Goal: Task Accomplishment & Management: Use online tool/utility

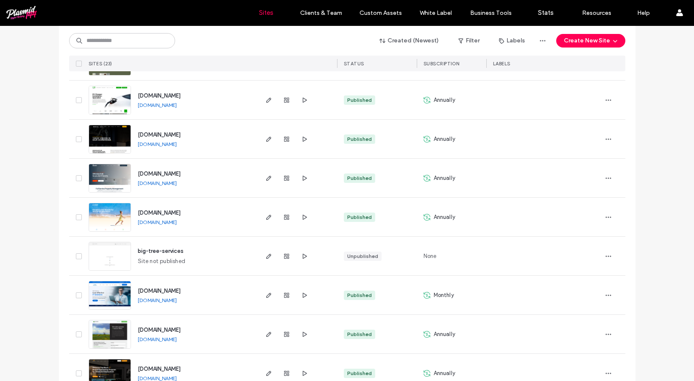
scroll to position [364, 0]
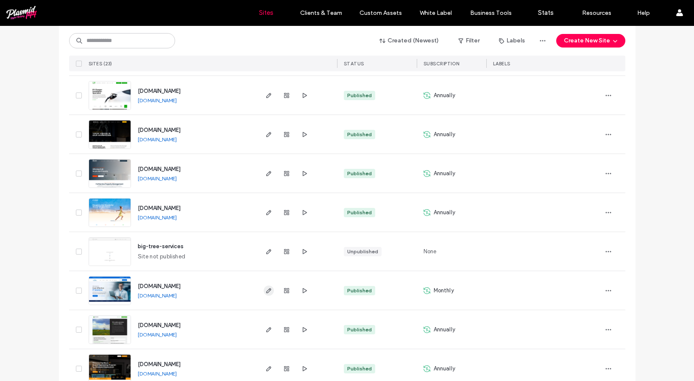
click at [267, 291] on icon "button" at bounding box center [268, 290] width 7 height 7
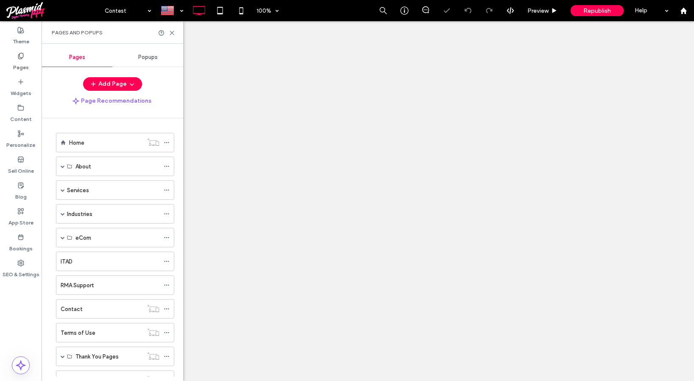
click at [172, 31] on icon at bounding box center [172, 33] width 6 height 6
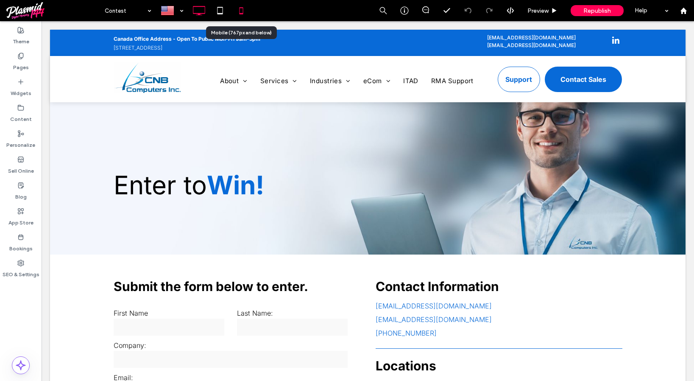
click at [244, 14] on icon at bounding box center [241, 10] width 17 height 17
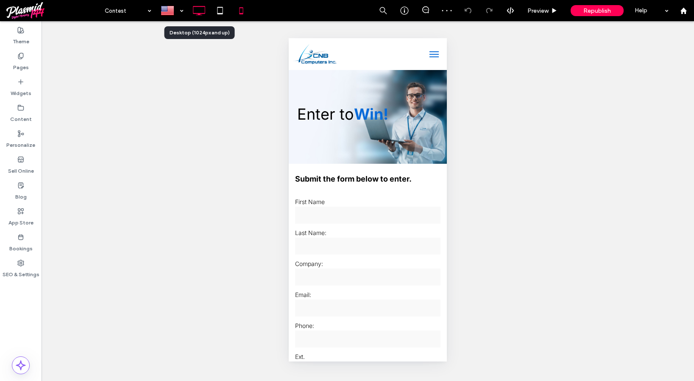
click at [197, 13] on use at bounding box center [199, 10] width 12 height 9
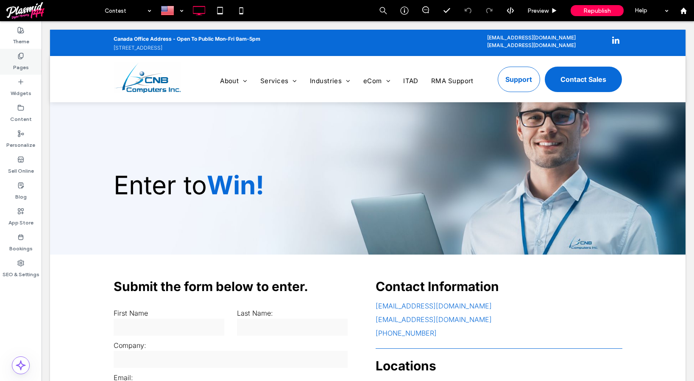
click at [20, 56] on icon at bounding box center [20, 56] width 7 height 7
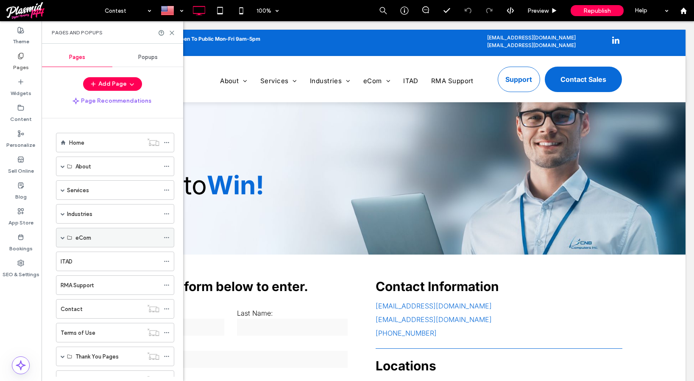
scroll to position [82, 0]
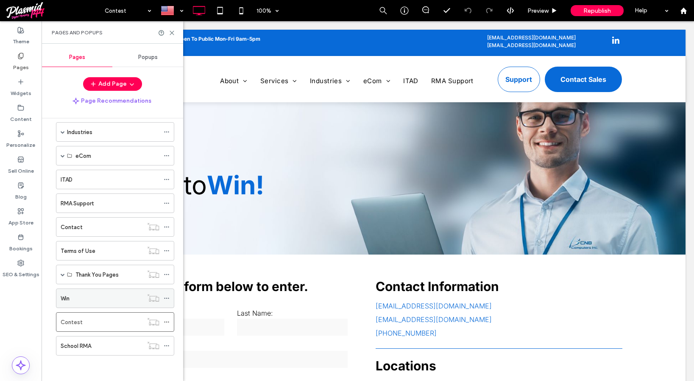
click at [102, 297] on div "Win" at bounding box center [102, 298] width 82 height 9
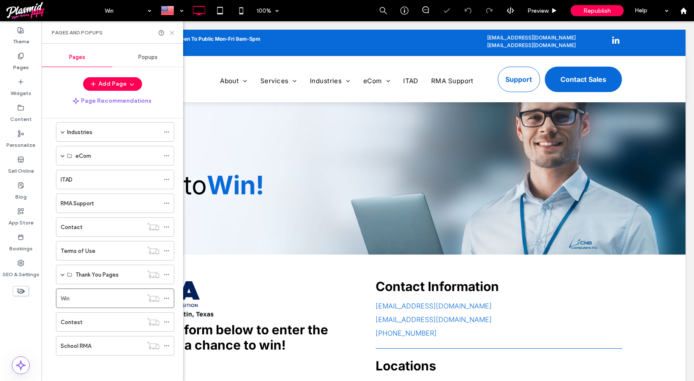
click at [172, 32] on use at bounding box center [172, 33] width 4 height 4
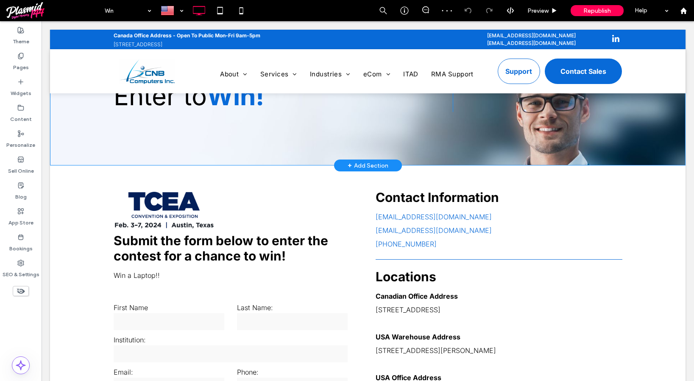
scroll to position [88, 0]
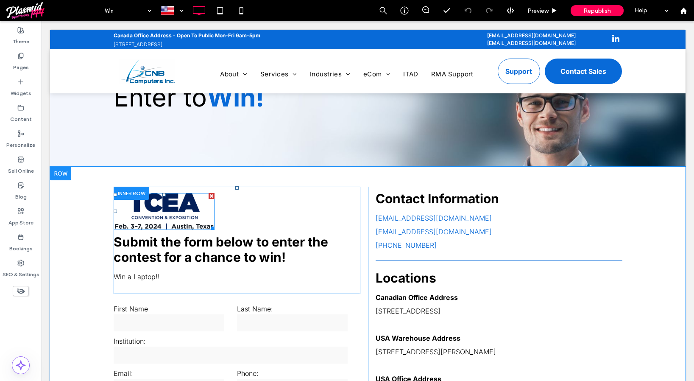
click at [190, 207] on img at bounding box center [164, 211] width 101 height 37
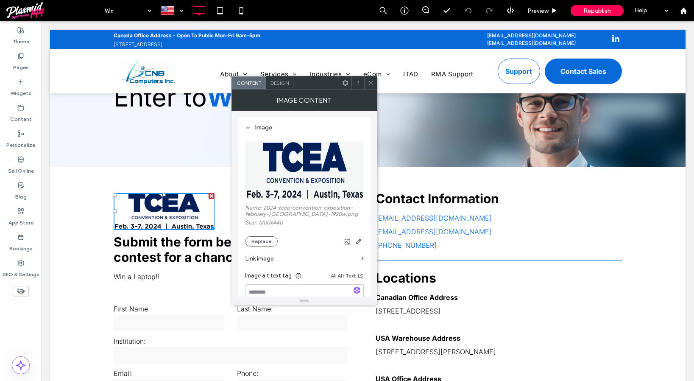
click at [370, 81] on icon at bounding box center [370, 83] width 6 height 6
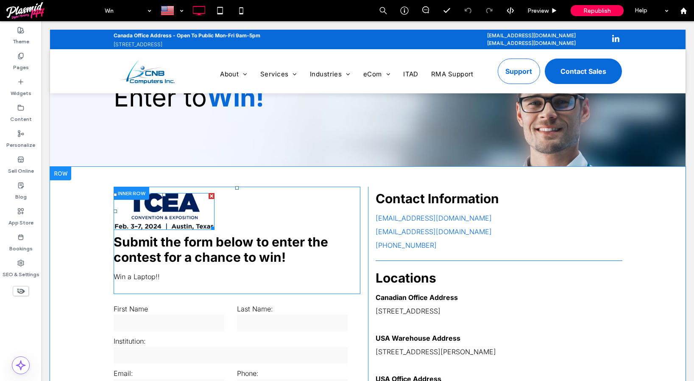
click at [179, 213] on img at bounding box center [164, 211] width 101 height 37
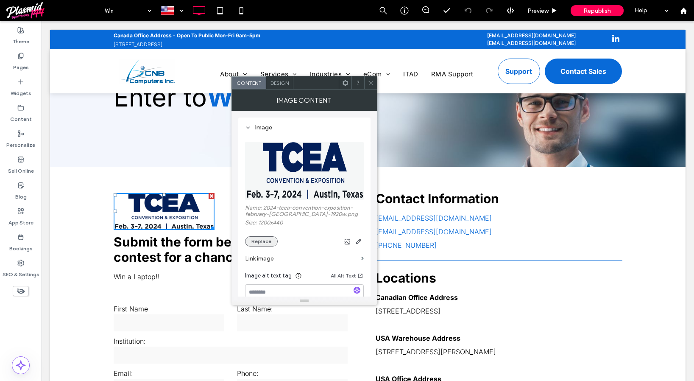
click at [265, 244] on button "Replace" at bounding box center [261, 241] width 33 height 10
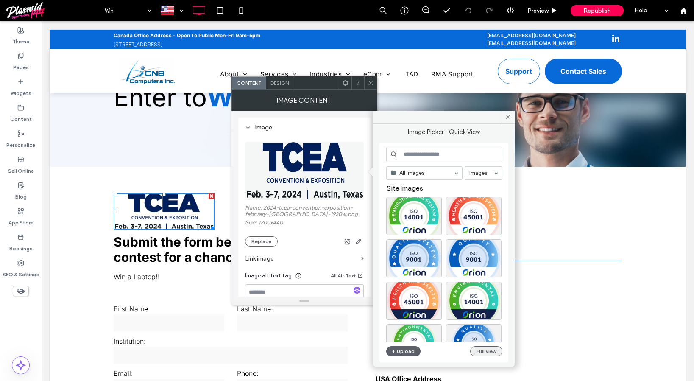
click at [484, 347] on button "Full View" at bounding box center [486, 351] width 32 height 10
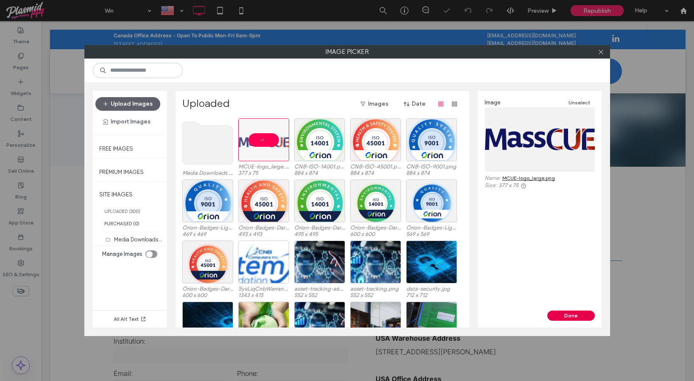
click at [585, 314] on button "Done" at bounding box center [570, 315] width 47 height 10
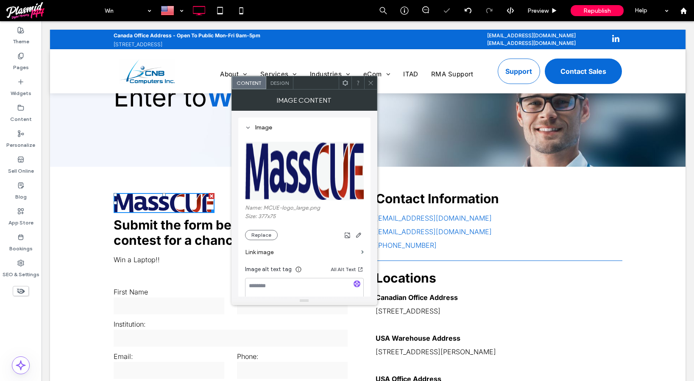
click at [370, 82] on use at bounding box center [370, 83] width 4 height 4
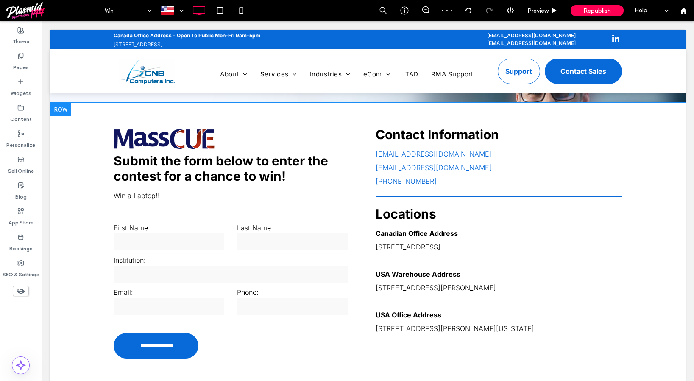
scroll to position [156, 0]
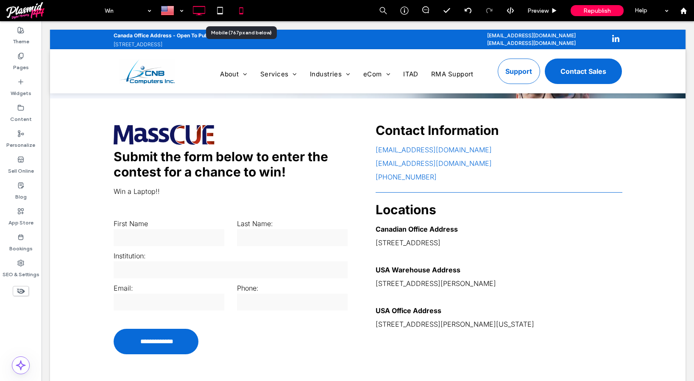
click at [239, 13] on use at bounding box center [241, 10] width 4 height 7
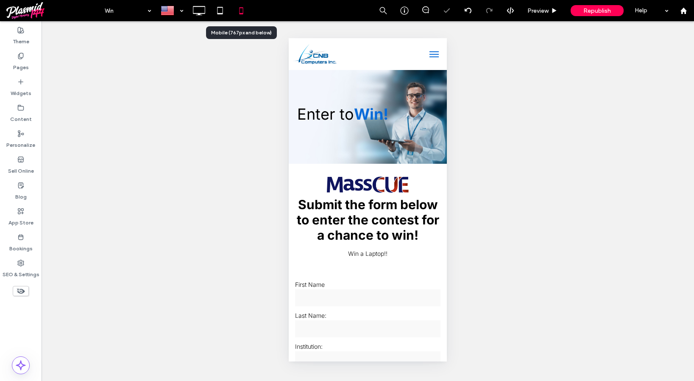
scroll to position [0, 0]
click at [197, 11] on icon at bounding box center [198, 10] width 17 height 17
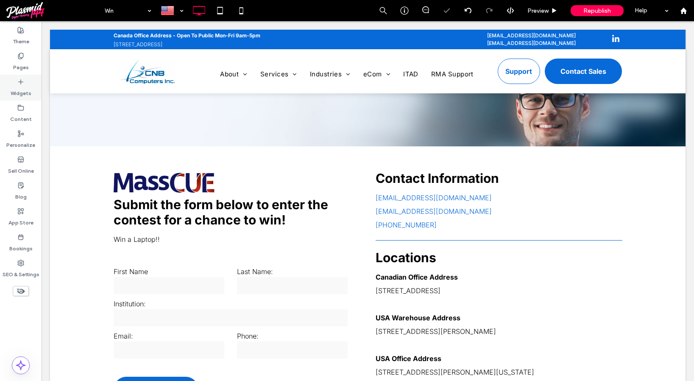
scroll to position [99, 0]
click at [19, 83] on icon at bounding box center [20, 81] width 7 height 7
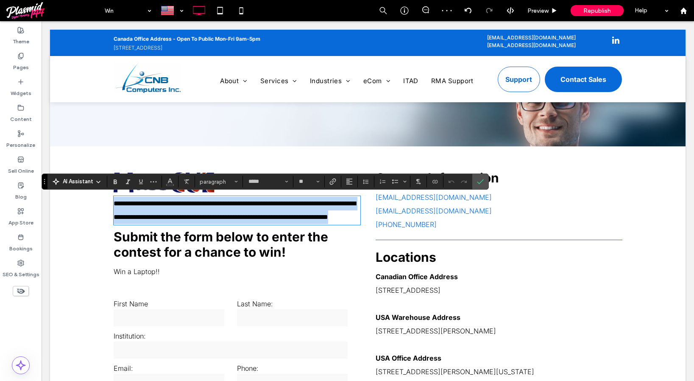
click at [213, 208] on p "**********" at bounding box center [237, 210] width 247 height 27
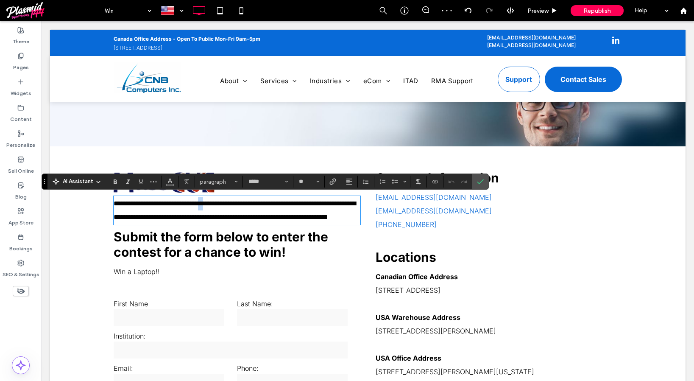
click at [213, 208] on p "**********" at bounding box center [237, 210] width 247 height 27
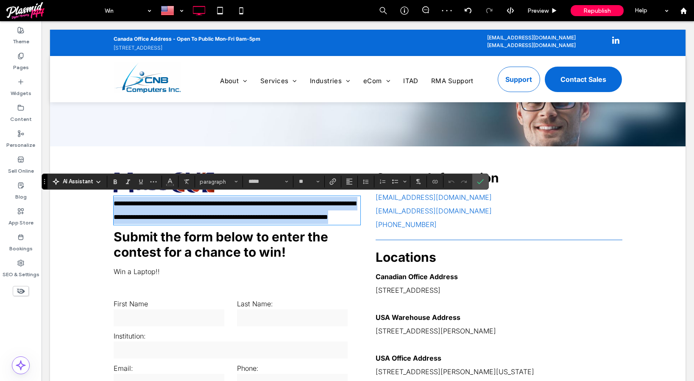
click at [213, 208] on p "**********" at bounding box center [237, 210] width 247 height 27
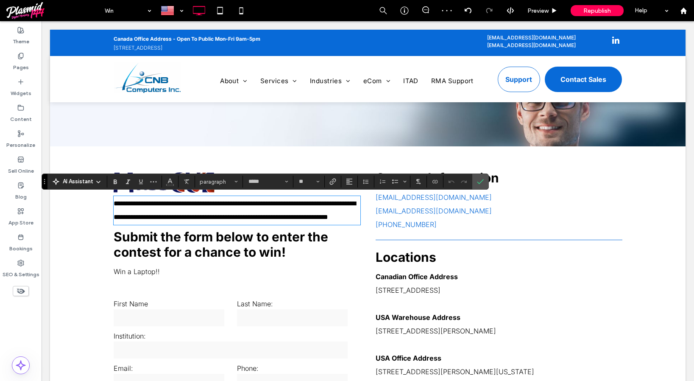
scroll to position [0, 0]
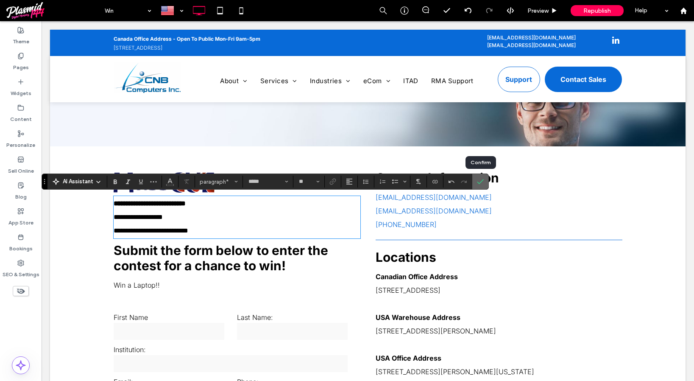
click at [482, 182] on icon "Confirm" at bounding box center [480, 181] width 7 height 7
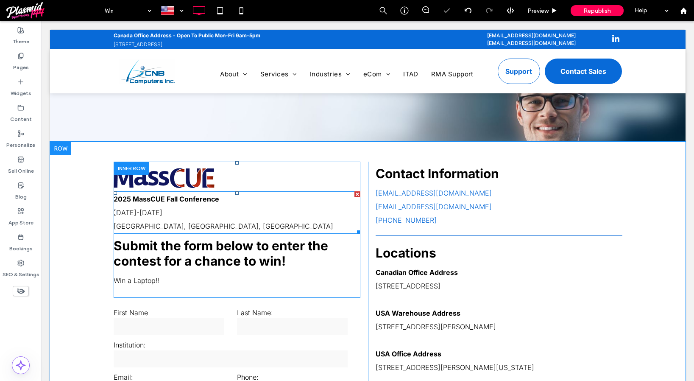
scroll to position [128, 0]
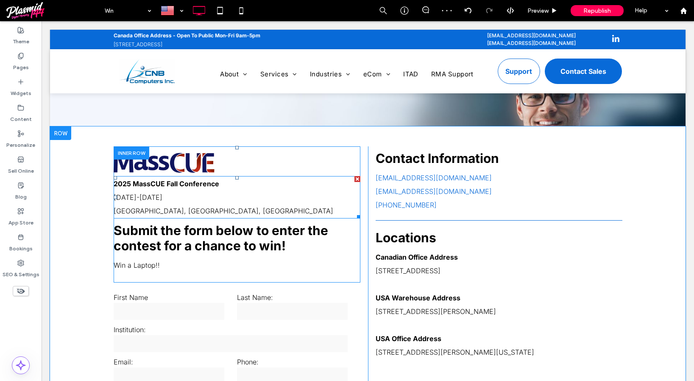
click at [356, 178] on div at bounding box center [357, 179] width 6 height 6
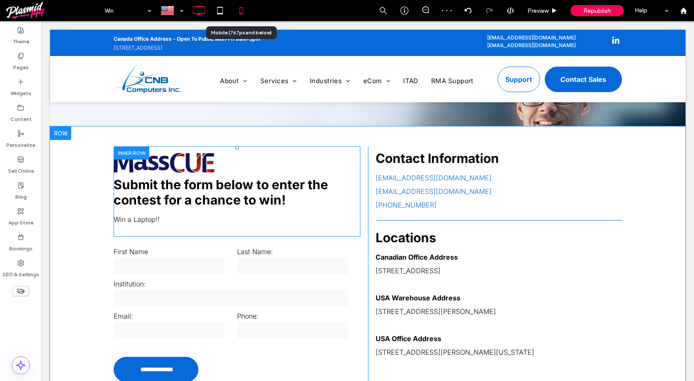
click at [244, 10] on icon at bounding box center [241, 10] width 17 height 17
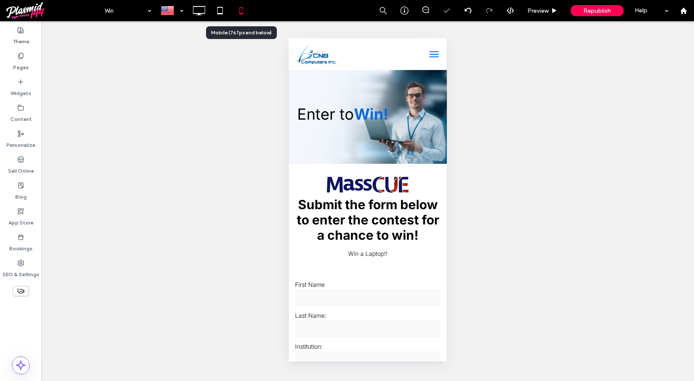
scroll to position [0, 0]
click at [200, 9] on icon at bounding box center [198, 10] width 17 height 17
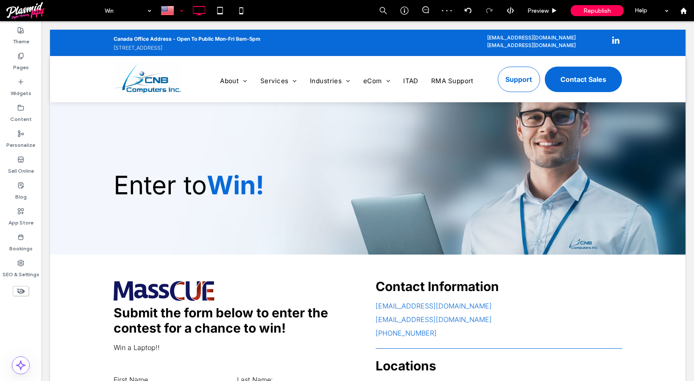
click at [180, 12] on div at bounding box center [171, 10] width 31 height 20
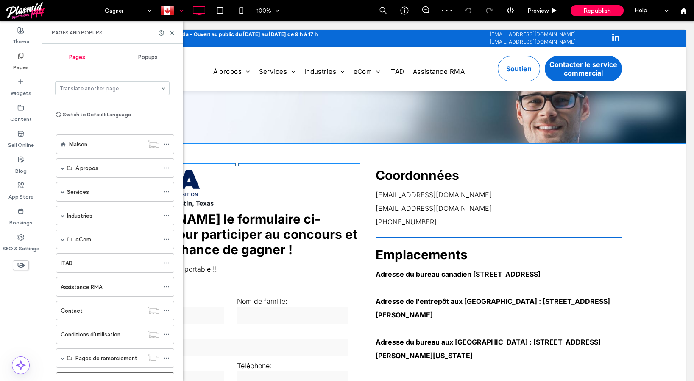
scroll to position [101, 0]
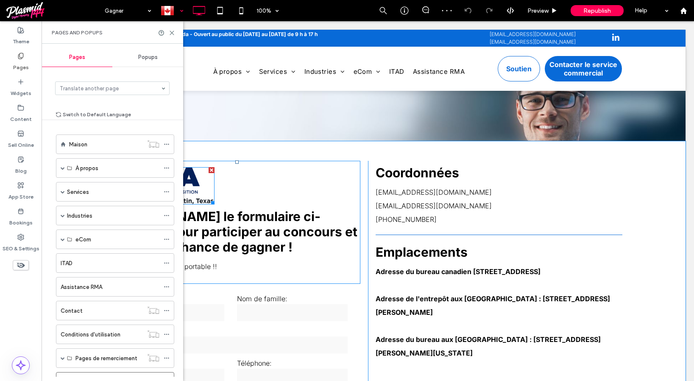
click at [192, 197] on img at bounding box center [164, 185] width 101 height 37
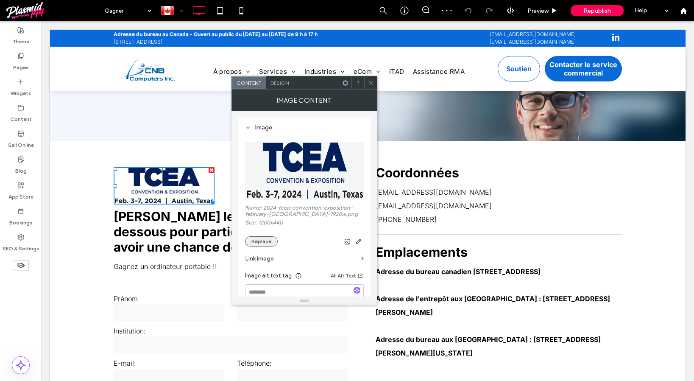
click at [271, 243] on button "Replace" at bounding box center [261, 241] width 33 height 10
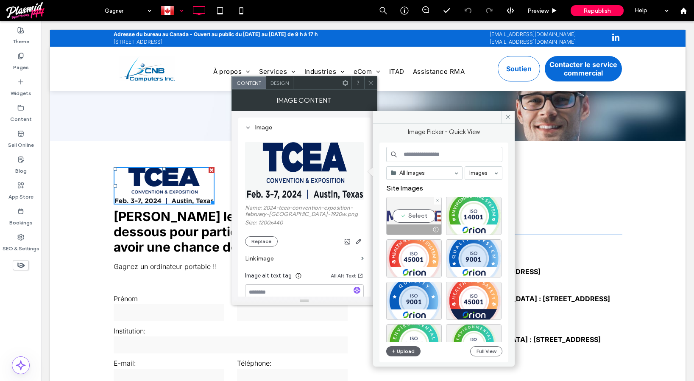
click at [409, 218] on div "Select" at bounding box center [414, 216] width 56 height 38
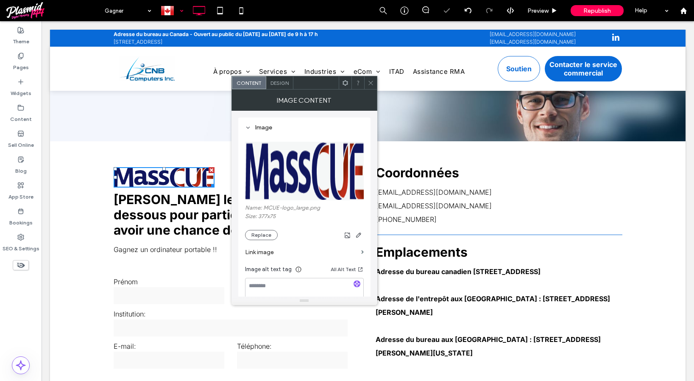
click at [369, 86] on icon at bounding box center [370, 83] width 6 height 6
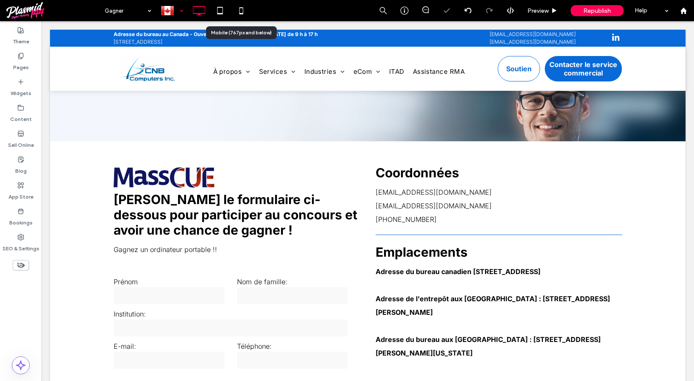
drag, startPoint x: 245, startPoint y: 10, endPoint x: 219, endPoint y: 9, distance: 25.9
click at [245, 10] on icon at bounding box center [241, 10] width 17 height 17
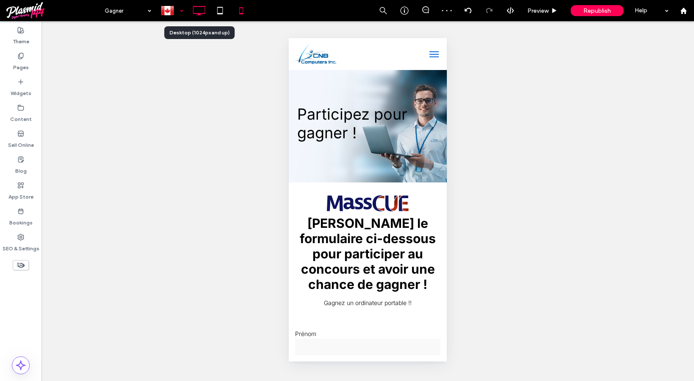
scroll to position [0, 0]
click at [200, 11] on icon at bounding box center [198, 10] width 17 height 17
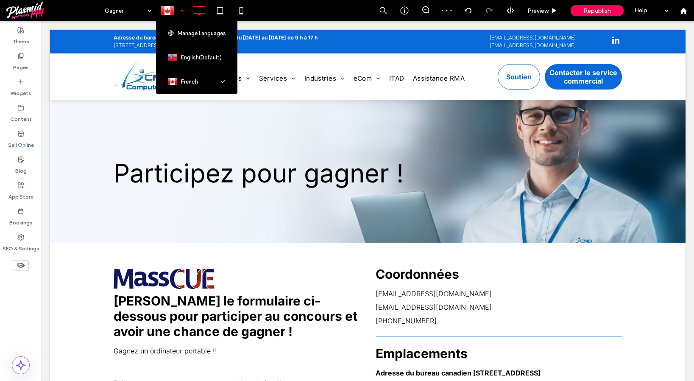
click at [164, 10] on div at bounding box center [171, 10] width 31 height 20
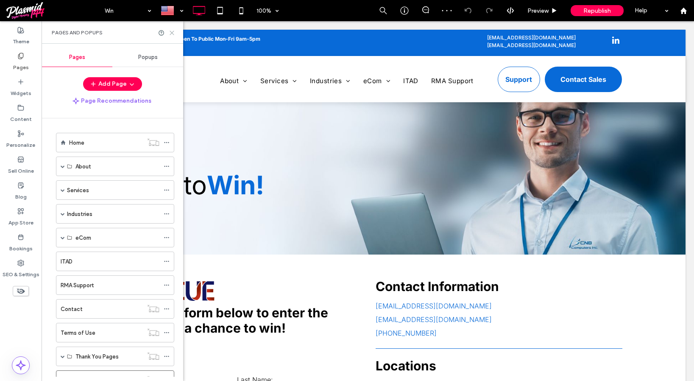
click at [172, 32] on use at bounding box center [172, 33] width 4 height 4
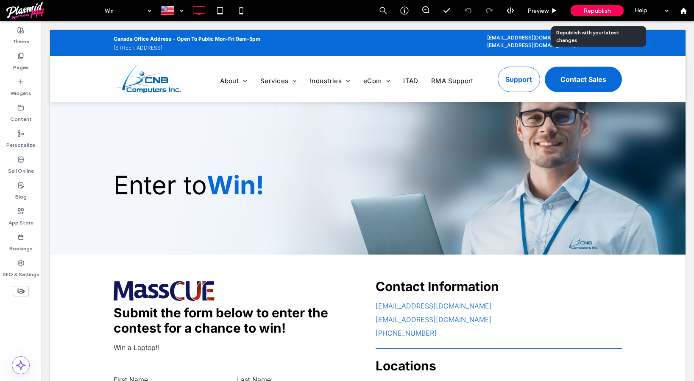
click at [582, 8] on div "Republish" at bounding box center [596, 10] width 53 height 11
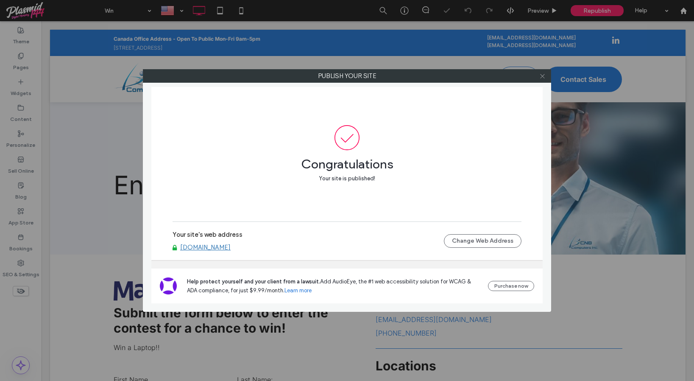
click at [542, 76] on use at bounding box center [542, 76] width 4 height 4
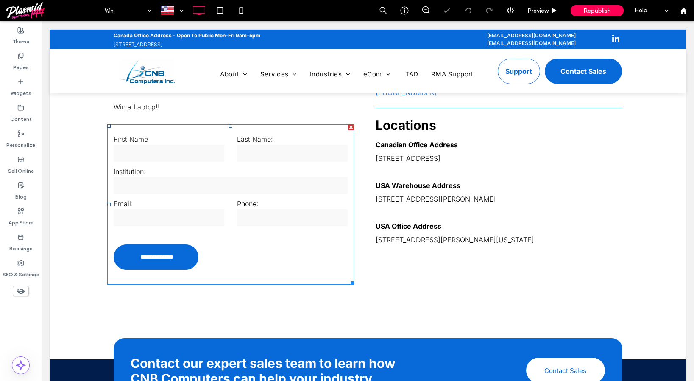
scroll to position [269, 0]
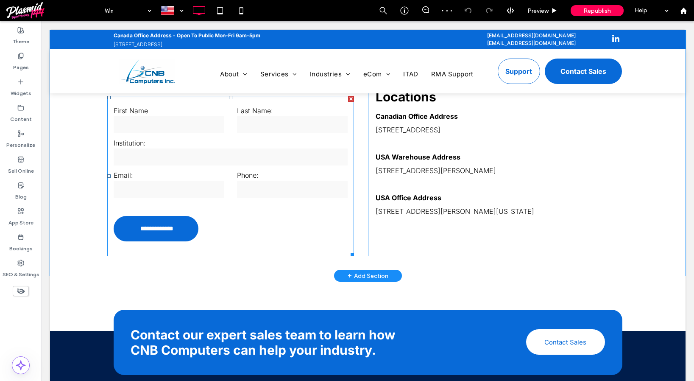
click at [324, 209] on form "**********" at bounding box center [230, 176] width 247 height 160
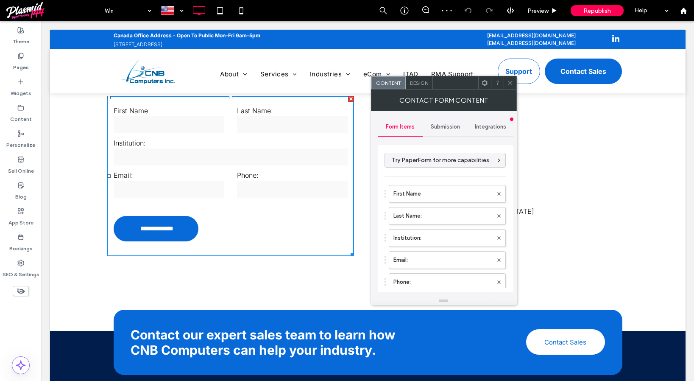
click at [452, 129] on span "Submission" at bounding box center [445, 126] width 29 height 7
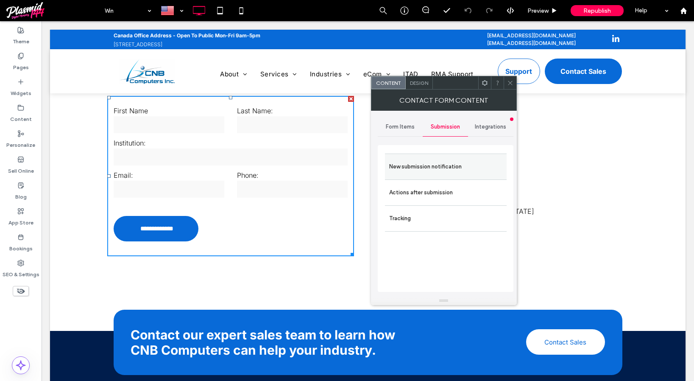
click at [447, 163] on label "New submission notification" at bounding box center [445, 166] width 113 height 17
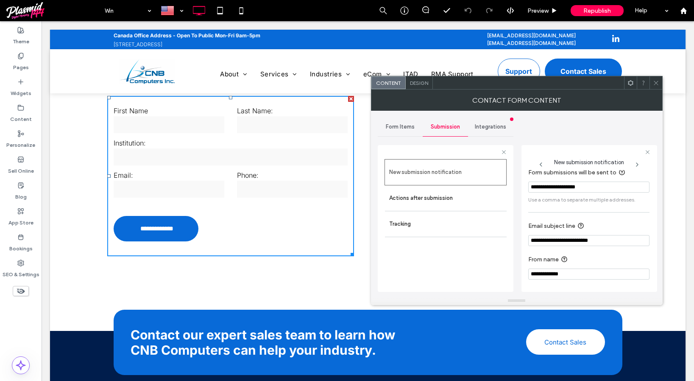
scroll to position [0, 0]
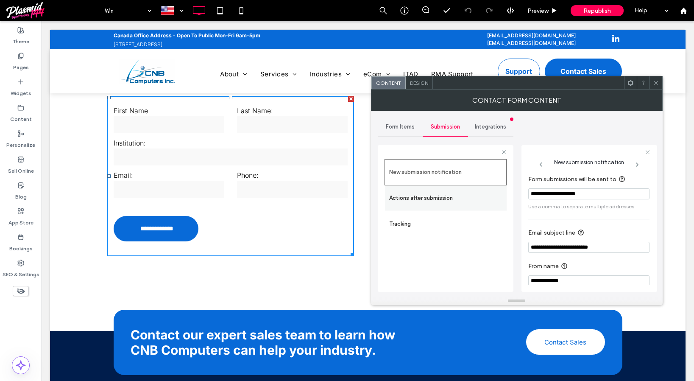
click at [450, 192] on label "Actions after submission" at bounding box center [445, 197] width 113 height 17
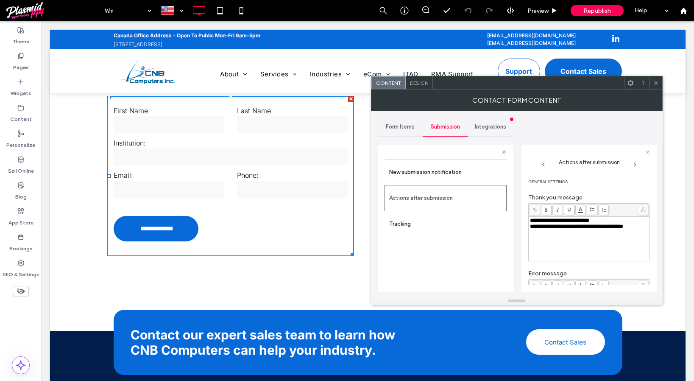
click at [486, 124] on span "Integrations" at bounding box center [490, 126] width 31 height 7
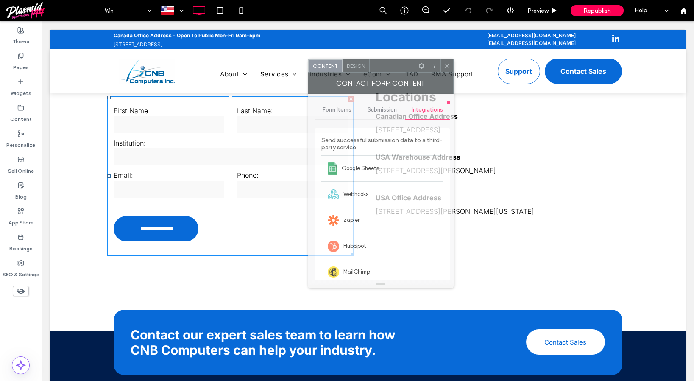
drag, startPoint x: 463, startPoint y: 81, endPoint x: 398, endPoint y: 64, distance: 67.1
click at [398, 64] on div at bounding box center [392, 65] width 45 height 13
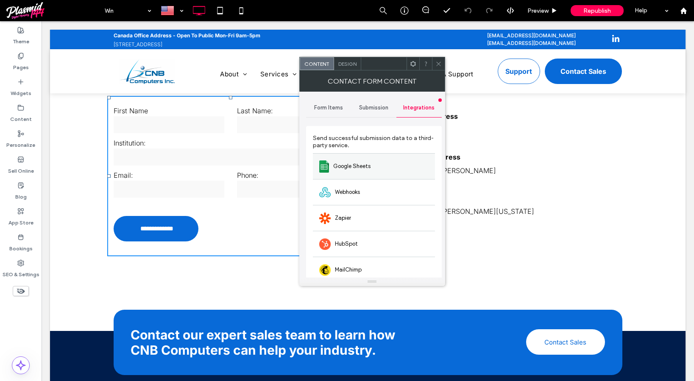
click at [360, 160] on div "Google Sheets" at bounding box center [374, 166] width 122 height 26
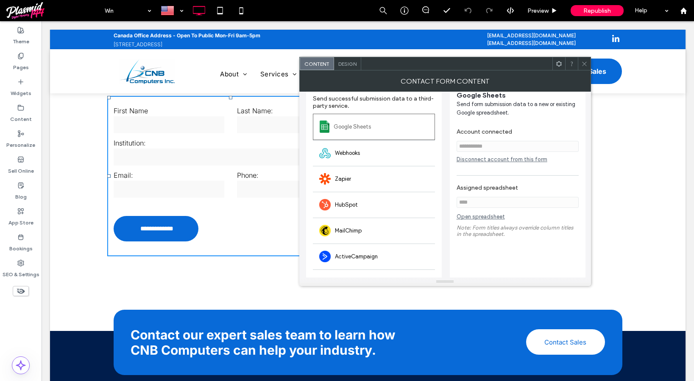
scroll to position [47, 0]
click at [492, 218] on link "Open spreadsheet" at bounding box center [480, 216] width 48 height 11
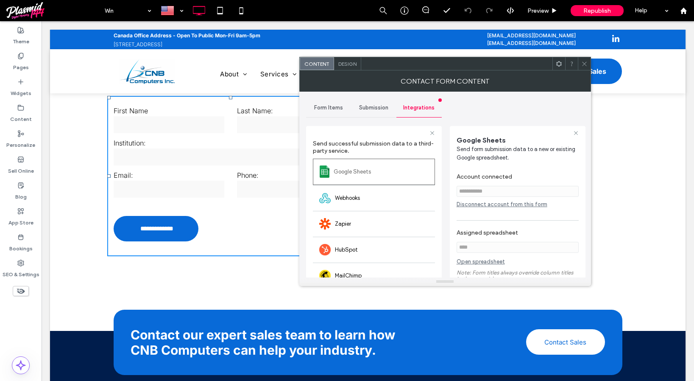
drag, startPoint x: 506, startPoint y: 227, endPoint x: 507, endPoint y: 215, distance: 12.3
click at [506, 227] on section "Assigned spreadsheet ****" at bounding box center [517, 241] width 122 height 32
click at [367, 166] on div "Google Sheets" at bounding box center [374, 171] width 122 height 26
click at [481, 205] on div "Disconnect account from this form" at bounding box center [517, 204] width 122 height 6
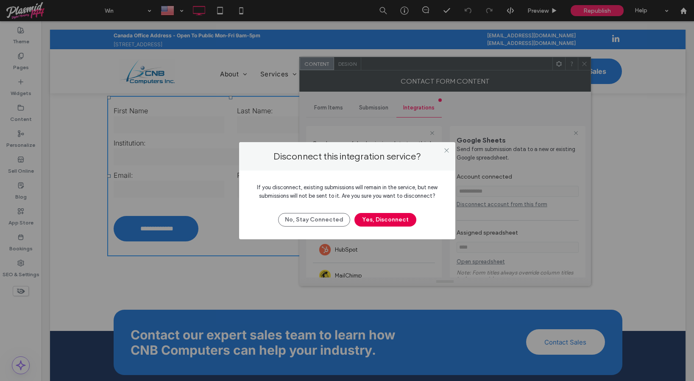
click at [394, 216] on button "Yes, Disconnect" at bounding box center [385, 220] width 62 height 14
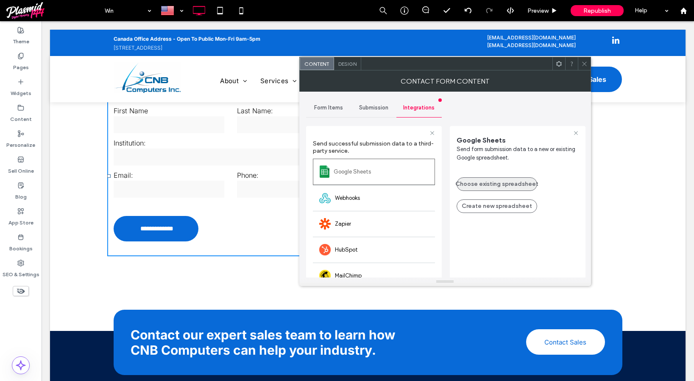
click at [520, 181] on button "Choose existing spreadsheet" at bounding box center [496, 184] width 81 height 14
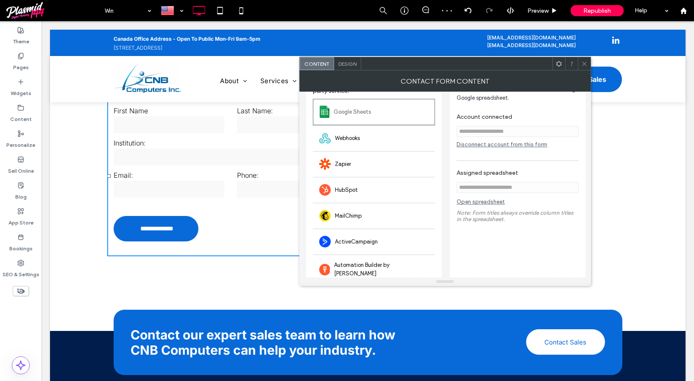
scroll to position [71, 0]
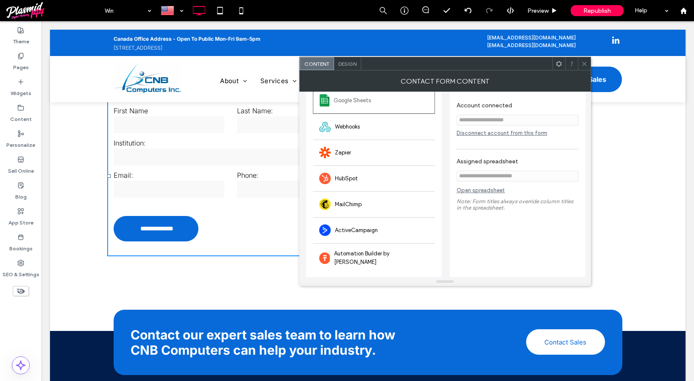
click at [523, 228] on div "**********" at bounding box center [517, 166] width 122 height 214
click at [584, 64] on use at bounding box center [584, 63] width 4 height 4
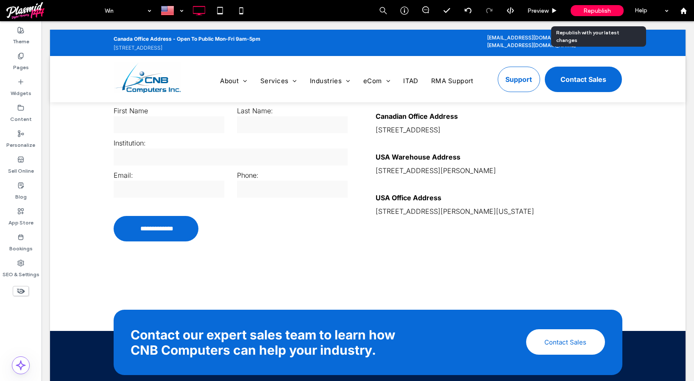
click at [586, 10] on span "Republish" at bounding box center [597, 10] width 28 height 7
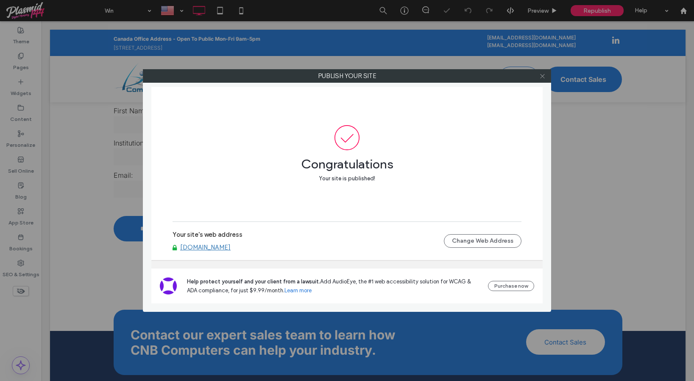
click at [542, 77] on use at bounding box center [542, 76] width 4 height 4
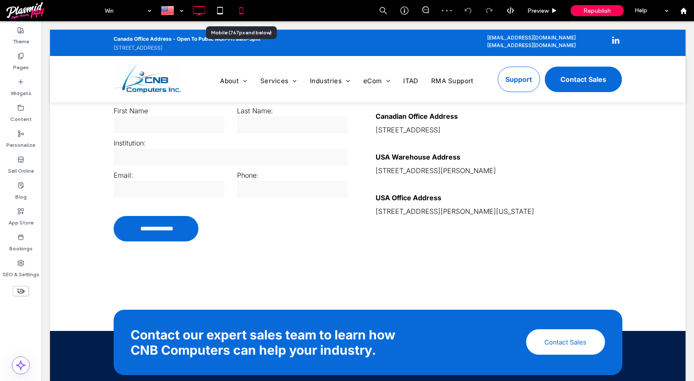
click at [244, 10] on icon at bounding box center [241, 10] width 17 height 17
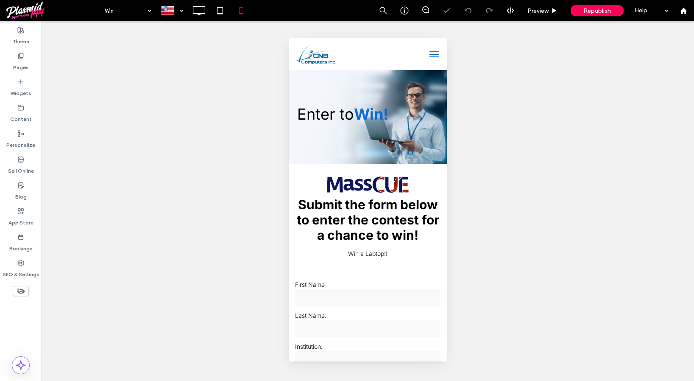
scroll to position [198, 0]
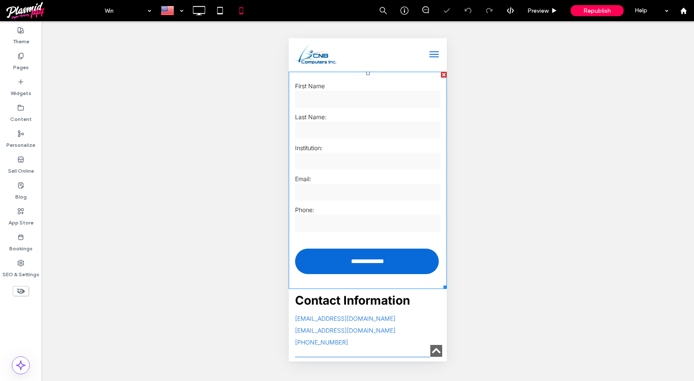
click at [397, 236] on form "**********" at bounding box center [368, 180] width 158 height 217
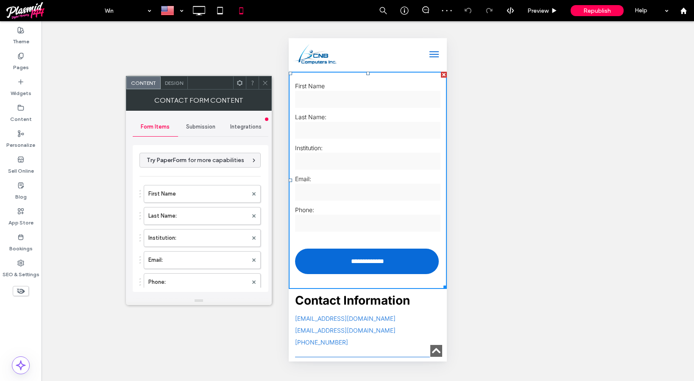
click at [241, 129] on span "Integrations" at bounding box center [245, 126] width 31 height 7
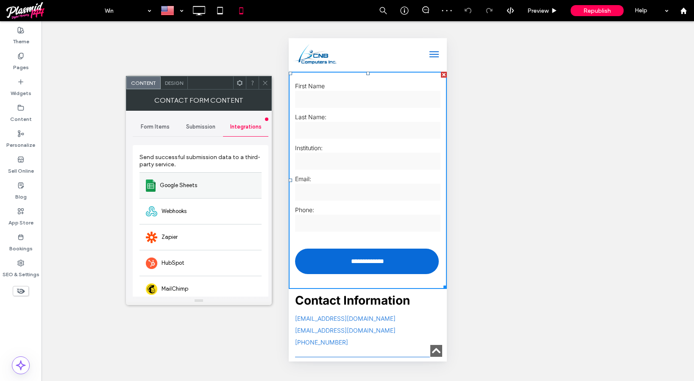
click at [216, 183] on div "Google Sheets" at bounding box center [200, 185] width 122 height 26
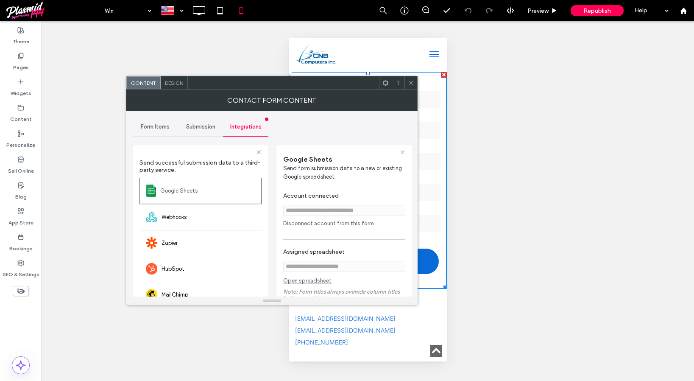
drag, startPoint x: 409, startPoint y: 82, endPoint x: 44, endPoint y: 22, distance: 369.4
click at [409, 82] on icon at bounding box center [411, 83] width 6 height 6
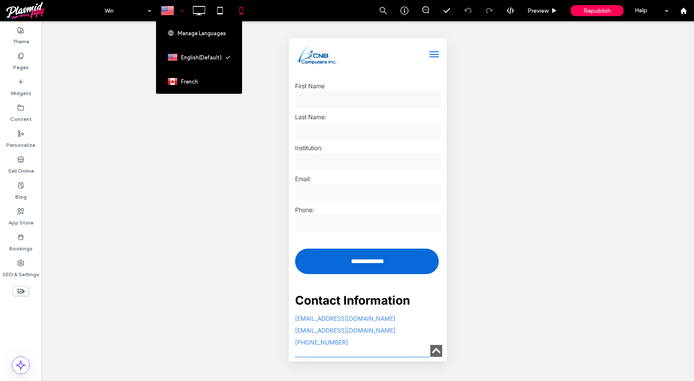
click at [181, 13] on div at bounding box center [171, 10] width 31 height 20
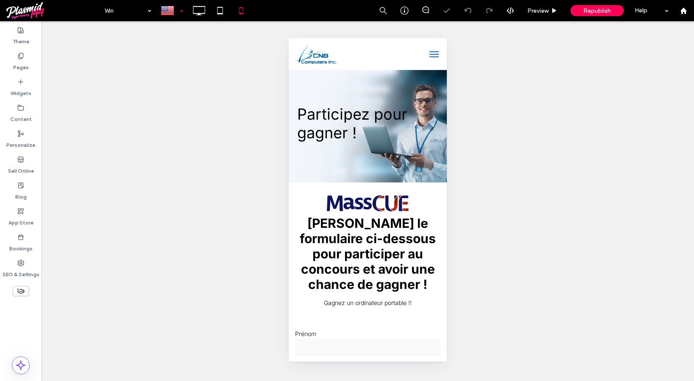
scroll to position [0, 0]
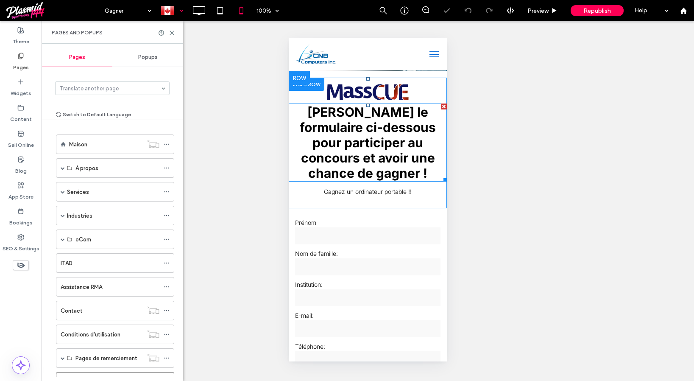
scroll to position [155, 0]
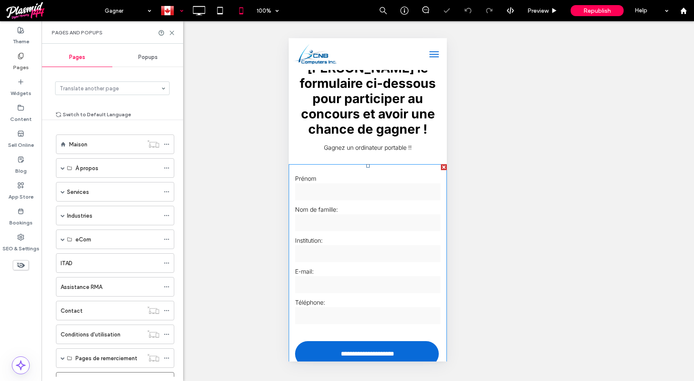
click at [395, 176] on label "Prénom" at bounding box center [367, 178] width 145 height 7
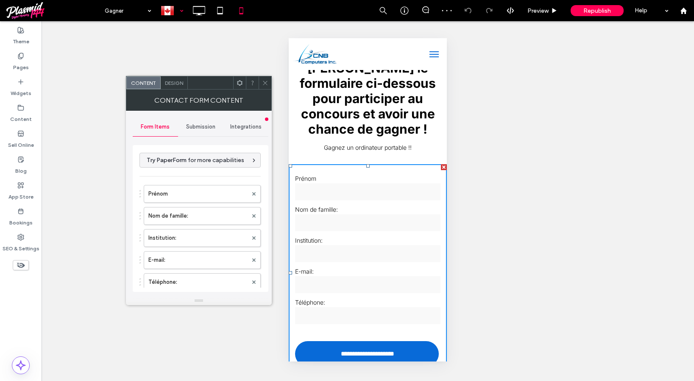
click at [249, 125] on span "Integrations" at bounding box center [245, 126] width 31 height 7
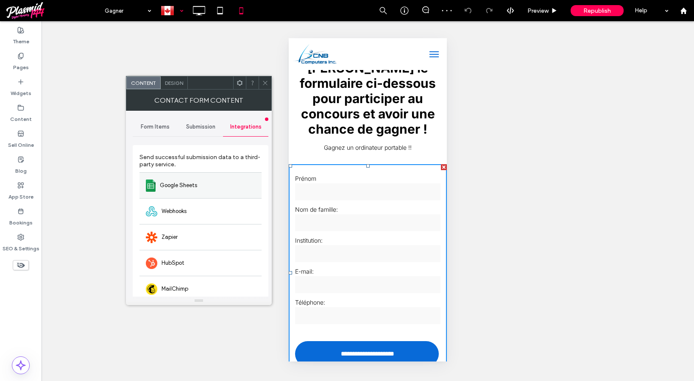
click at [210, 181] on div "Google Sheets" at bounding box center [200, 185] width 122 height 26
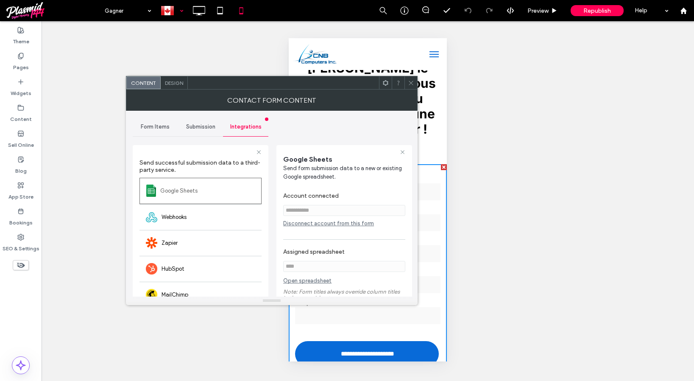
click at [336, 225] on div "Disconnect account from this form" at bounding box center [344, 223] width 122 height 6
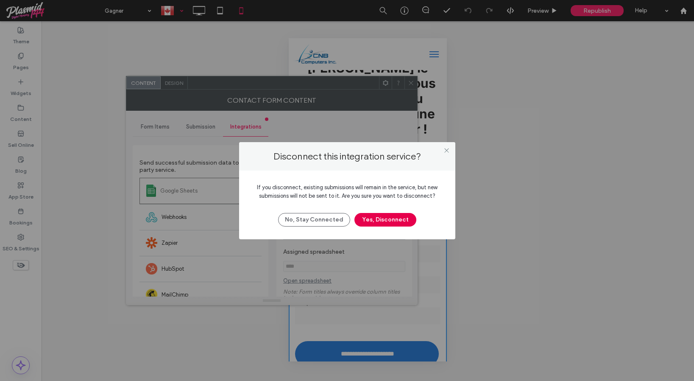
click at [362, 217] on button "Yes, Disconnect" at bounding box center [385, 220] width 62 height 14
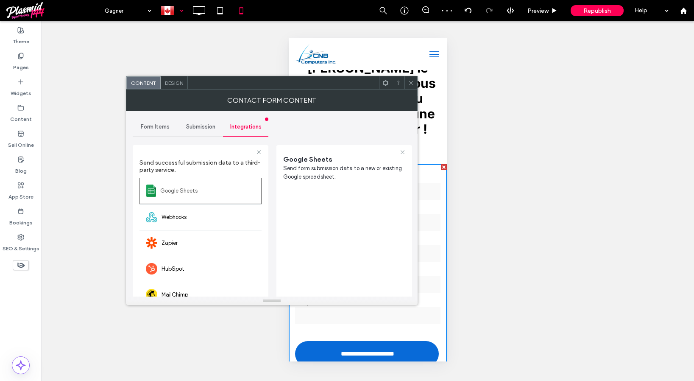
drag, startPoint x: 411, startPoint y: 80, endPoint x: 361, endPoint y: 76, distance: 49.7
click at [411, 80] on icon at bounding box center [411, 83] width 6 height 6
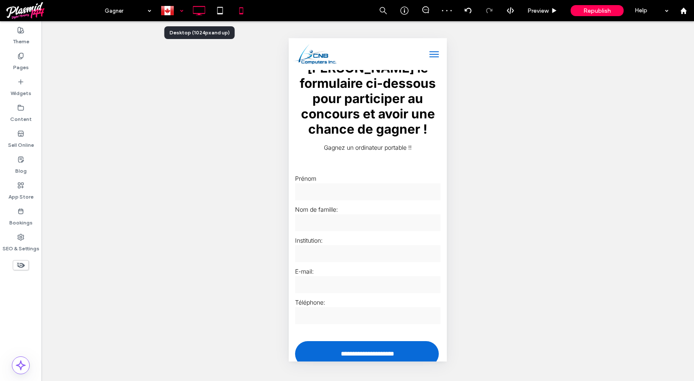
click at [199, 13] on icon at bounding box center [198, 10] width 17 height 17
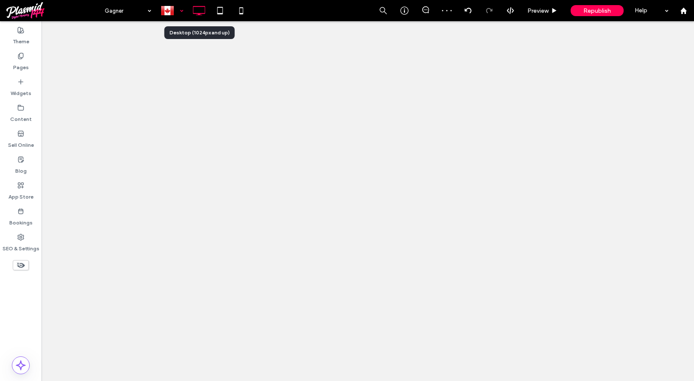
scroll to position [0, 0]
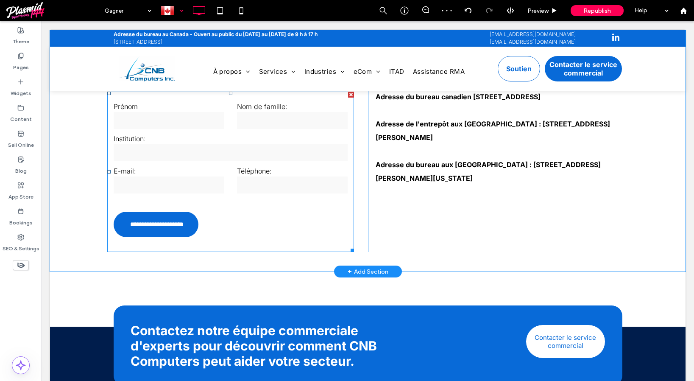
click at [317, 224] on form "**********" at bounding box center [230, 172] width 247 height 160
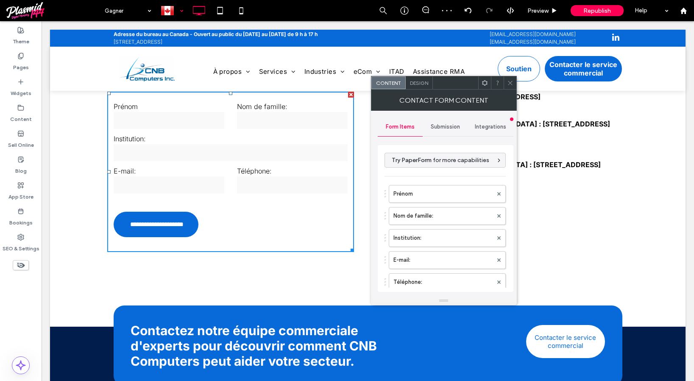
scroll to position [276, 0]
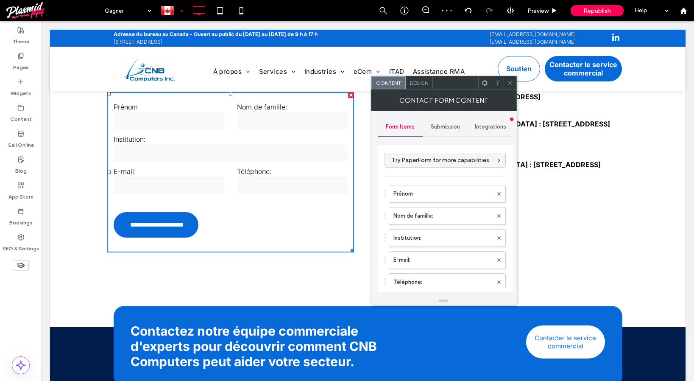
click at [481, 128] on span "Integrations" at bounding box center [490, 126] width 31 height 7
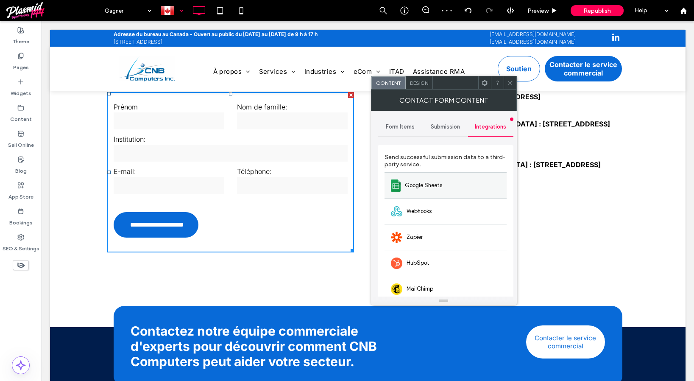
click at [408, 185] on span "Google Sheets" at bounding box center [423, 185] width 37 height 8
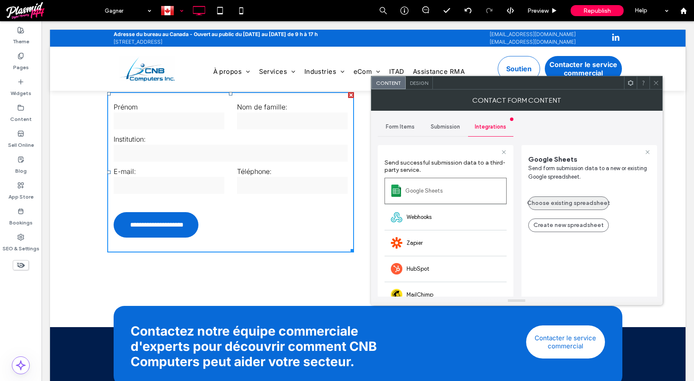
click at [580, 204] on button "Choose existing spreadsheet" at bounding box center [568, 203] width 81 height 14
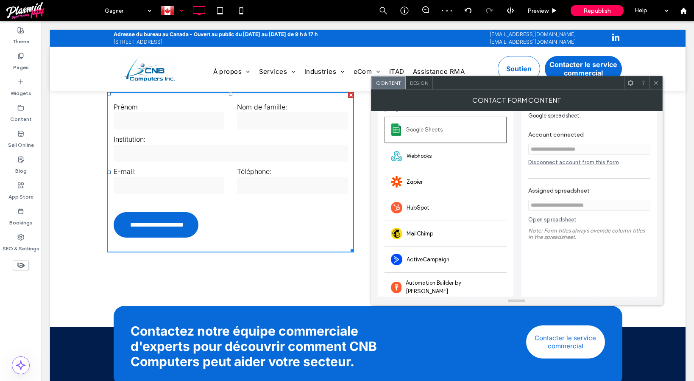
scroll to position [0, 0]
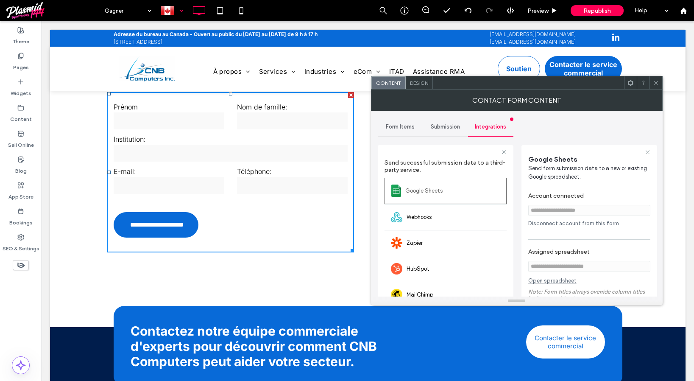
click at [656, 82] on use at bounding box center [655, 83] width 4 height 4
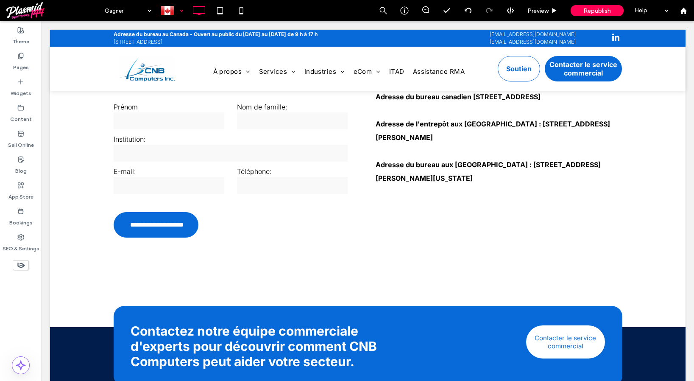
click at [174, 6] on div at bounding box center [171, 10] width 31 height 20
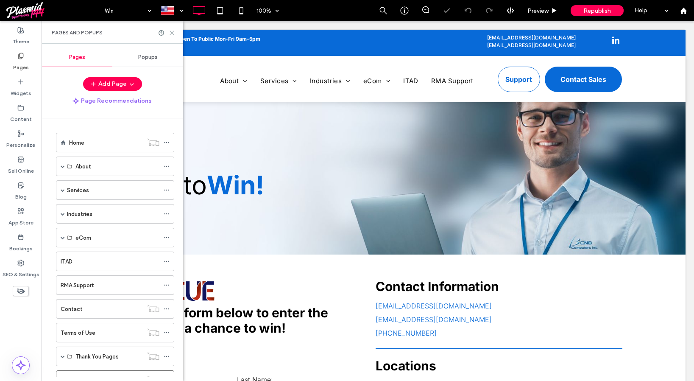
click at [171, 35] on icon at bounding box center [172, 33] width 6 height 6
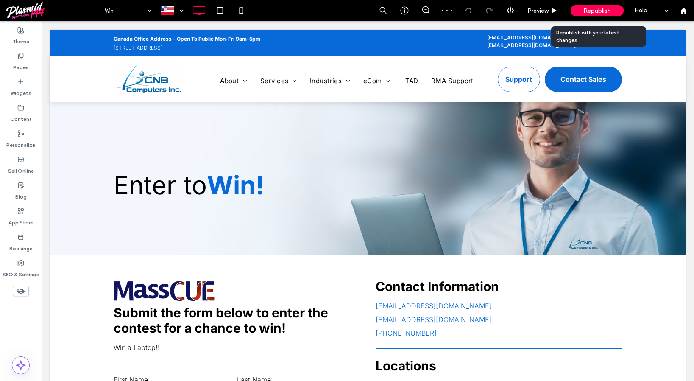
click at [595, 9] on span "Republish" at bounding box center [597, 10] width 28 height 7
